Goal: Task Accomplishment & Management: Manage account settings

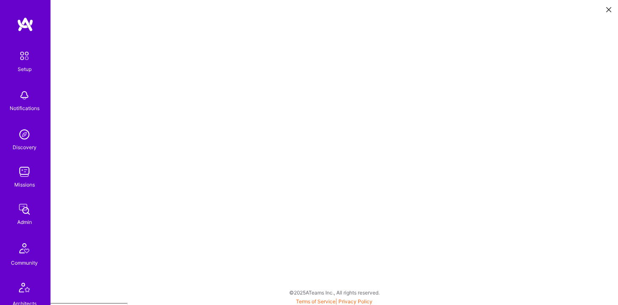
scroll to position [2, 0]
click at [23, 136] on img at bounding box center [24, 134] width 17 height 17
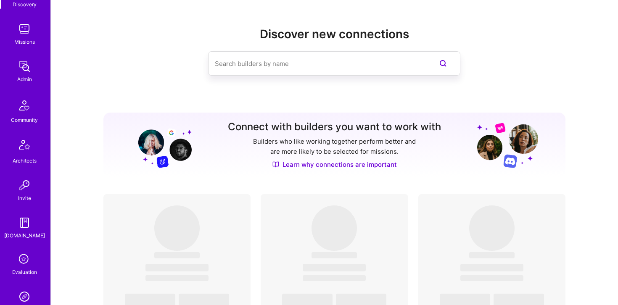
scroll to position [132, 0]
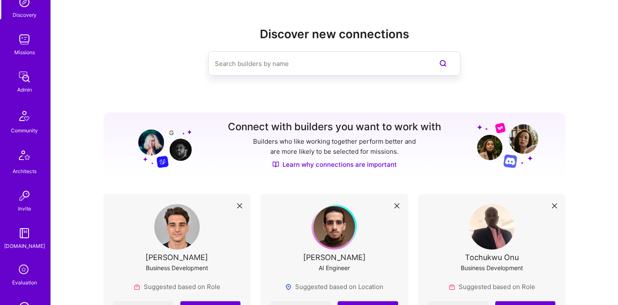
click at [30, 46] on img at bounding box center [24, 39] width 17 height 17
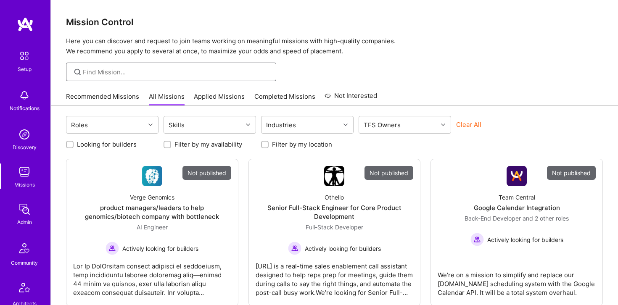
click at [112, 73] on input at bounding box center [176, 72] width 187 height 9
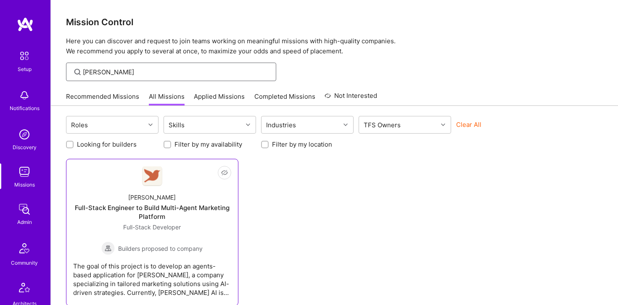
type input "[PERSON_NAME]"
click at [152, 191] on div "[PERSON_NAME] Full-Stack Engineer to Build Multi-Agent Marketing Platform Full-…" at bounding box center [152, 220] width 158 height 69
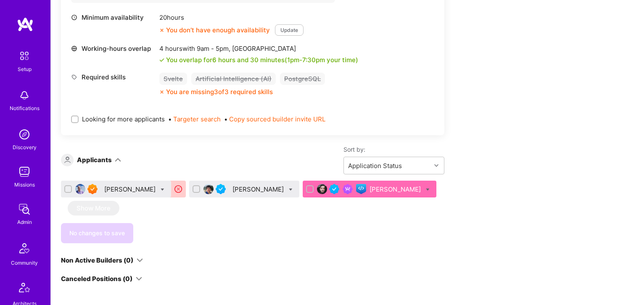
scroll to position [389, 0]
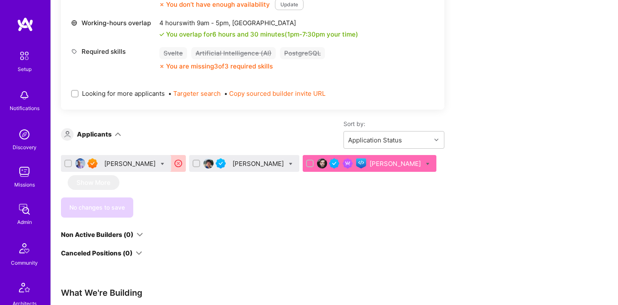
click at [330, 163] on div at bounding box center [347, 164] width 37 height 10
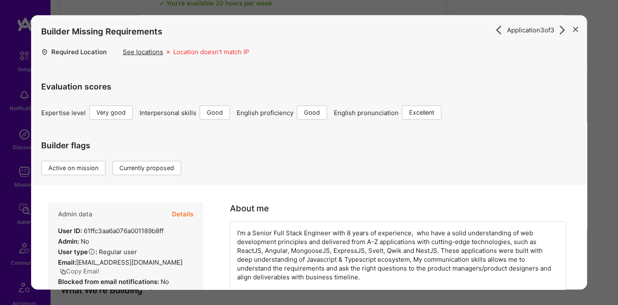
click at [185, 210] on button "Details" at bounding box center [182, 215] width 21 height 24
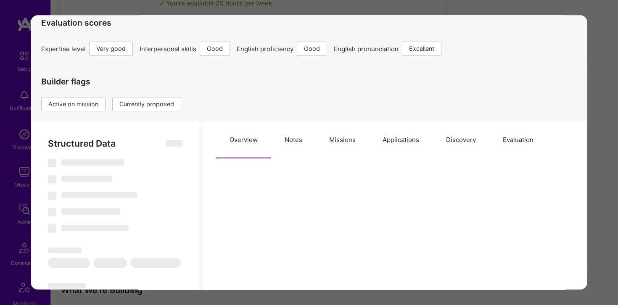
scroll to position [70, 0]
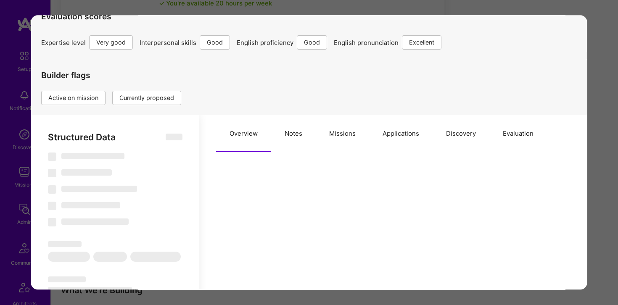
click at [338, 132] on button "Missions" at bounding box center [342, 134] width 53 height 37
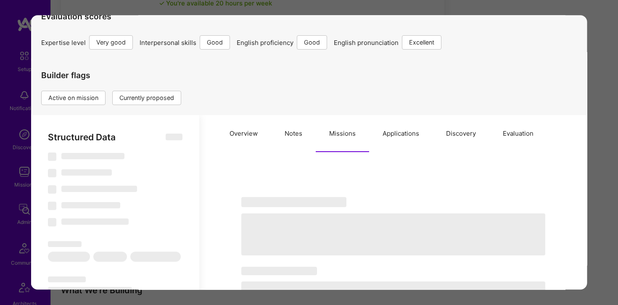
click at [398, 130] on button "Applications" at bounding box center [401, 134] width 64 height 37
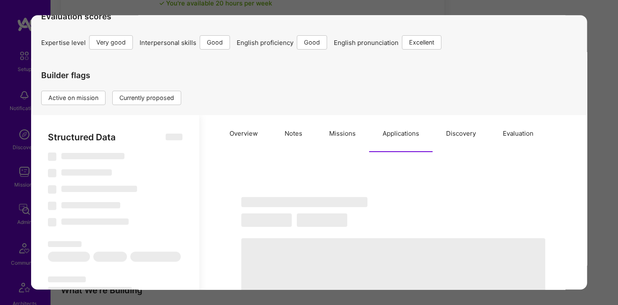
select select "Right Now"
select select "5"
select select "4"
select select "6"
select select "7"
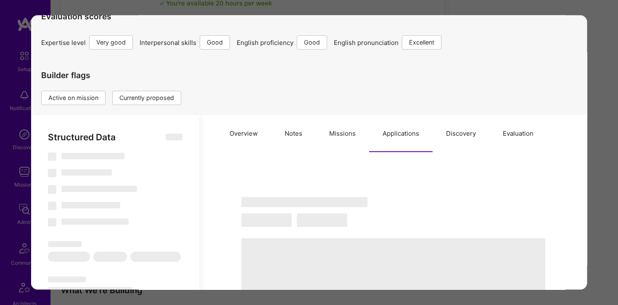
select select "IL"
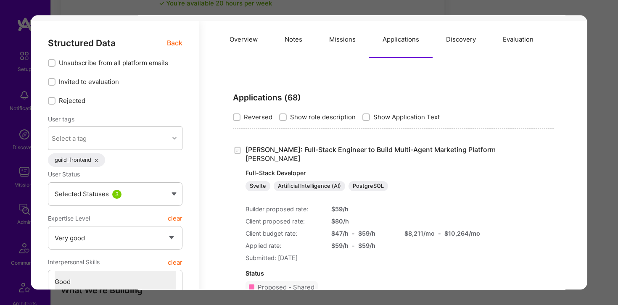
scroll to position [218, 0]
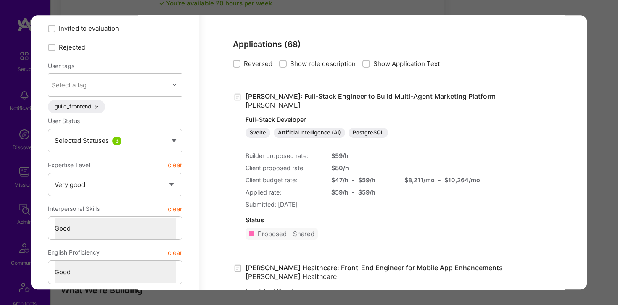
click at [156, 8] on div "Application 3 of 3 Builder Missing Requirements Required Location See locations…" at bounding box center [309, 152] width 618 height 305
